Goal: Information Seeking & Learning: Learn about a topic

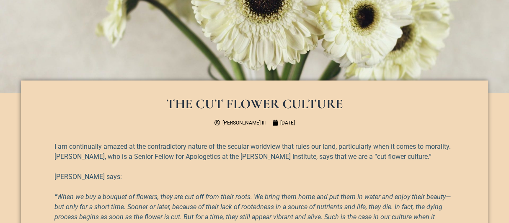
scroll to position [293, 0]
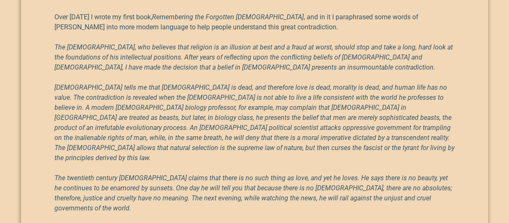
scroll to position [781, 0]
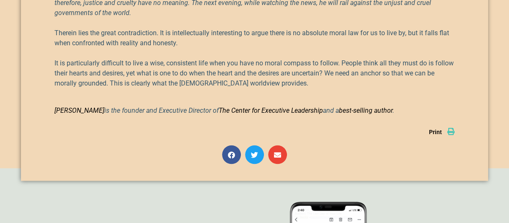
click at [436, 106] on p "Richard E Simmons III is the founder and Executive Director of The Center for E…" at bounding box center [254, 111] width 400 height 10
click at [447, 126] on div "Print" at bounding box center [442, 131] width 26 height 11
click at [444, 128] on link "Print" at bounding box center [442, 131] width 26 height 7
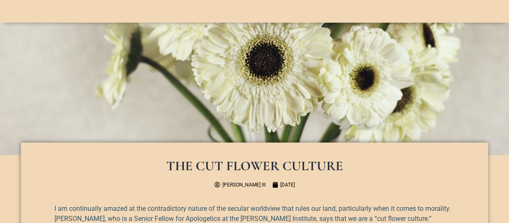
scroll to position [184, 0]
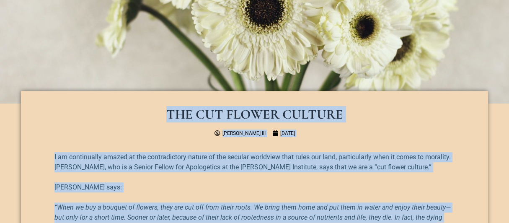
drag, startPoint x: 423, startPoint y: 71, endPoint x: 130, endPoint y: 108, distance: 295.6
